Goal: Navigation & Orientation: Find specific page/section

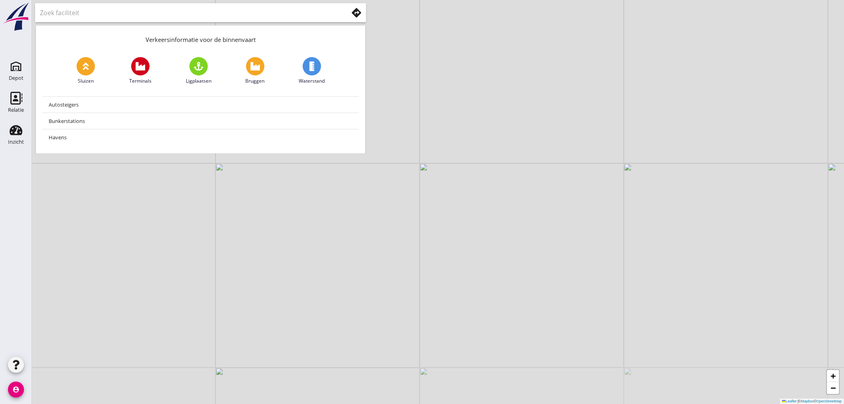
drag, startPoint x: 210, startPoint y: 191, endPoint x: 724, endPoint y: 52, distance: 531.7
click at [724, 52] on div "+ − Leaflet | © Mapbox © OpenStreetMap" at bounding box center [438, 202] width 812 height 404
drag, startPoint x: 406, startPoint y: 288, endPoint x: 491, endPoint y: 194, distance: 127.1
click at [491, 194] on div "+ − Leaflet | © Mapbox © OpenStreetMap" at bounding box center [438, 202] width 812 height 404
drag, startPoint x: 179, startPoint y: 294, endPoint x: 233, endPoint y: 217, distance: 93.7
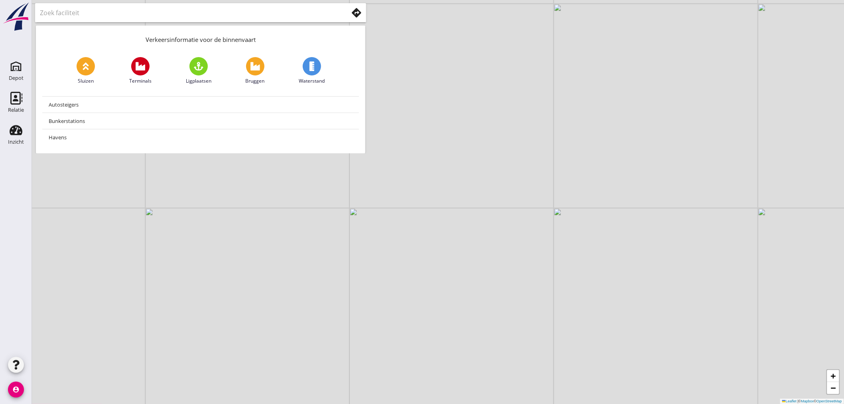
click at [233, 217] on div "+ − Leaflet | © Mapbox © OpenStreetMap" at bounding box center [438, 202] width 812 height 404
drag, startPoint x: 238, startPoint y: 222, endPoint x: 349, endPoint y: 268, distance: 120.5
click at [349, 268] on div "+ − Leaflet | © Mapbox © OpenStreetMap" at bounding box center [438, 202] width 812 height 404
drag, startPoint x: 302, startPoint y: 260, endPoint x: 371, endPoint y: 369, distance: 129.4
click at [371, 369] on div "+ − Leaflet | © Mapbox © OpenStreetMap" at bounding box center [438, 202] width 812 height 404
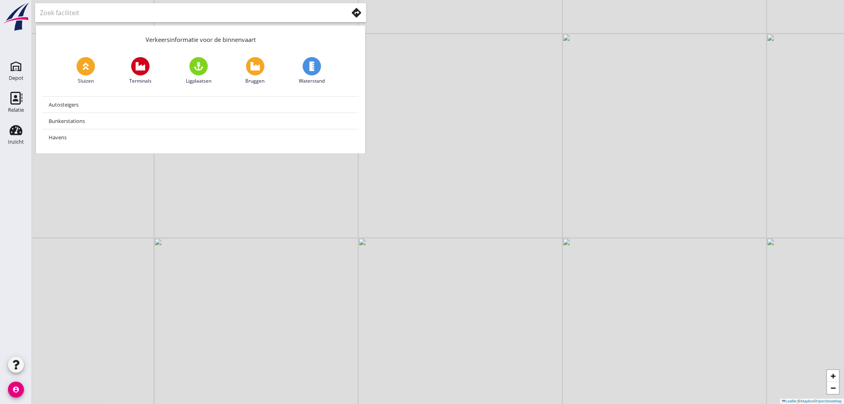
drag, startPoint x: 246, startPoint y: 329, endPoint x: 327, endPoint y: 232, distance: 126.5
click at [328, 231] on div "+ − Leaflet | © Mapbox © OpenStreetMap" at bounding box center [438, 202] width 812 height 404
drag, startPoint x: 136, startPoint y: 310, endPoint x: 329, endPoint y: 397, distance: 211.7
click at [329, 397] on div "+ − Leaflet | © Mapbox © OpenStreetMap" at bounding box center [438, 202] width 812 height 404
drag, startPoint x: 269, startPoint y: 233, endPoint x: 128, endPoint y: 309, distance: 160.4
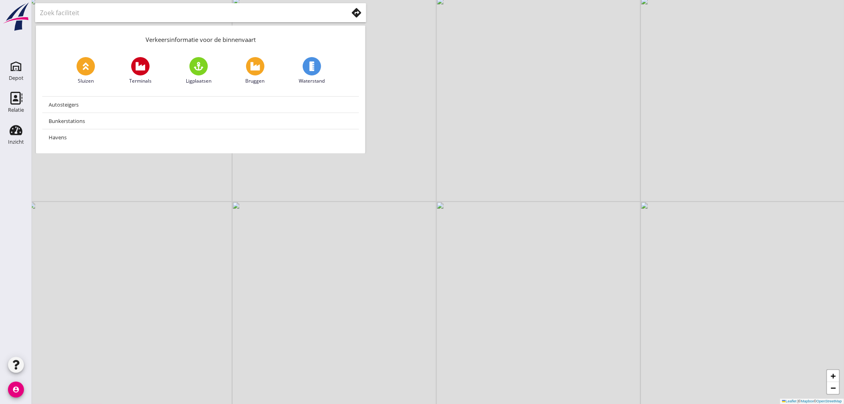
click at [125, 313] on div "+ − Leaflet | © Mapbox © OpenStreetMap" at bounding box center [438, 202] width 812 height 404
drag, startPoint x: 258, startPoint y: 305, endPoint x: 248, endPoint y: 356, distance: 52.3
click at [248, 357] on div "+ − Leaflet | © Mapbox © OpenStreetMap" at bounding box center [438, 202] width 812 height 404
drag, startPoint x: 272, startPoint y: 284, endPoint x: 261, endPoint y: 383, distance: 99.9
click at [263, 383] on div "+ − Leaflet | © Mapbox © OpenStreetMap" at bounding box center [438, 202] width 812 height 404
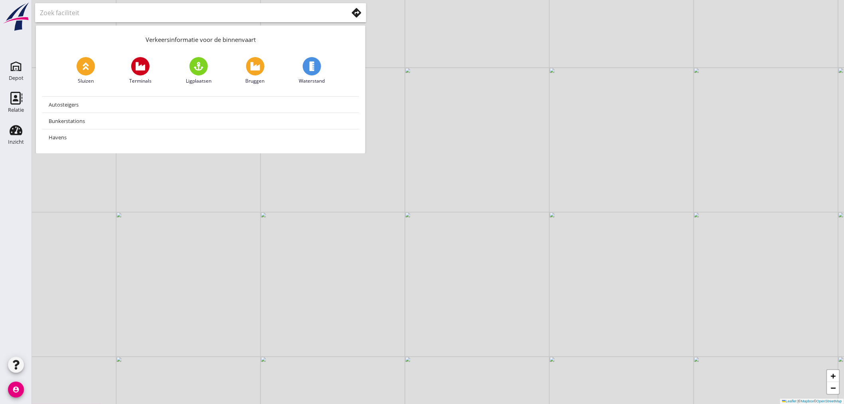
click at [287, 264] on div "+ − Leaflet | © Mapbox © OpenStreetMap" at bounding box center [438, 202] width 812 height 404
drag, startPoint x: 286, startPoint y: 291, endPoint x: 320, endPoint y: 424, distance: 137.6
click at [320, 403] on html "No data available person Mijn profiel Vraag/opmerking aan 4shipping? Uitloggen …" at bounding box center [422, 202] width 844 height 404
click at [17, 72] on icon "Depot" at bounding box center [16, 66] width 13 height 13
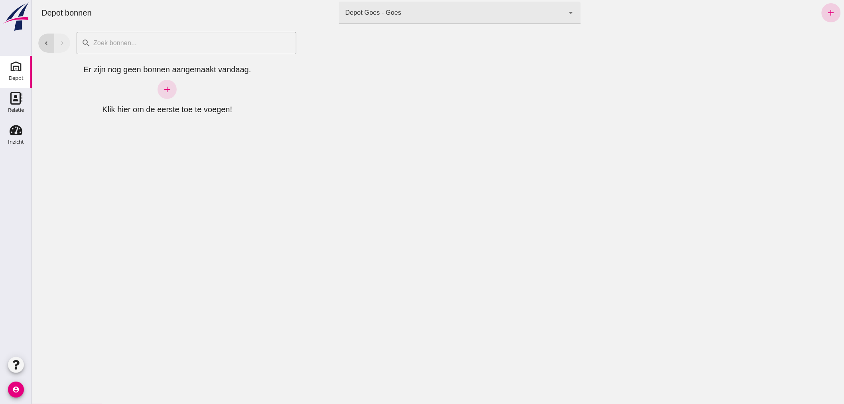
click at [826, 14] on icon "add" at bounding box center [831, 13] width 10 height 10
